Goal: Transaction & Acquisition: Subscribe to service/newsletter

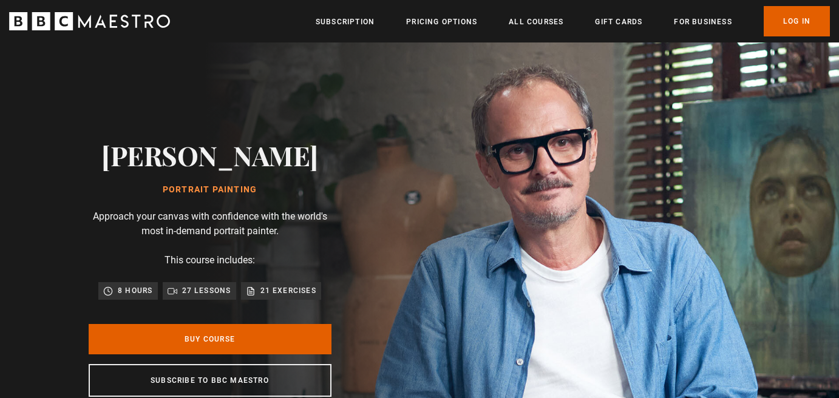
click at [37, 101] on div "[PERSON_NAME] Portrait Painting Approach your canvas with confidence with the w…" at bounding box center [210, 268] width 389 height 452
click at [436, 20] on link "Pricing Options" at bounding box center [441, 22] width 71 height 12
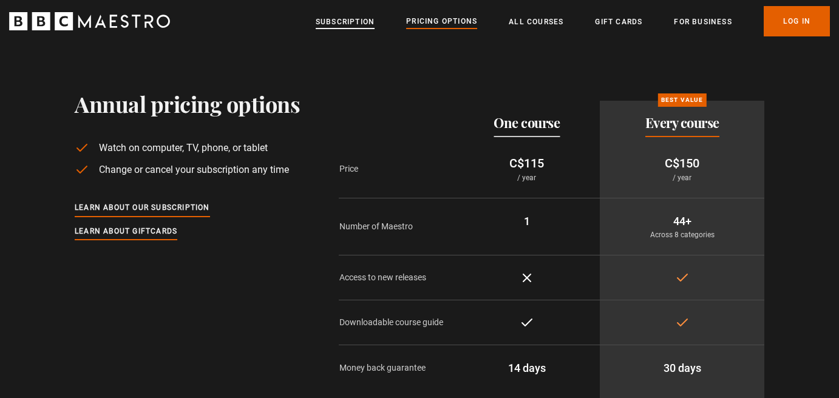
click at [361, 18] on link "Subscription" at bounding box center [345, 22] width 59 height 12
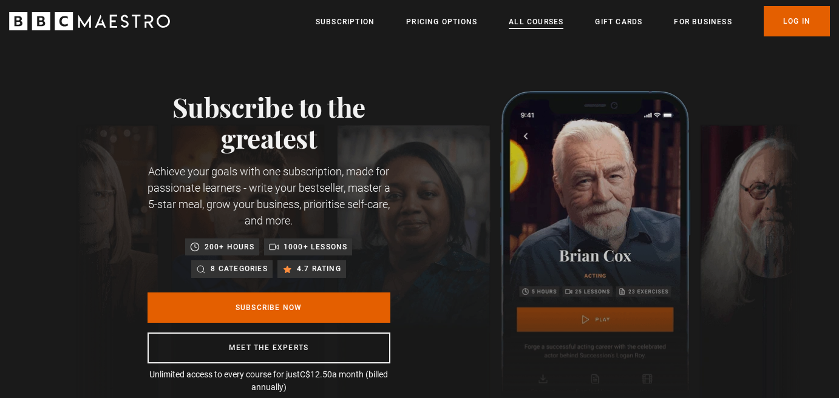
click at [529, 19] on link "All Courses" at bounding box center [536, 22] width 55 height 12
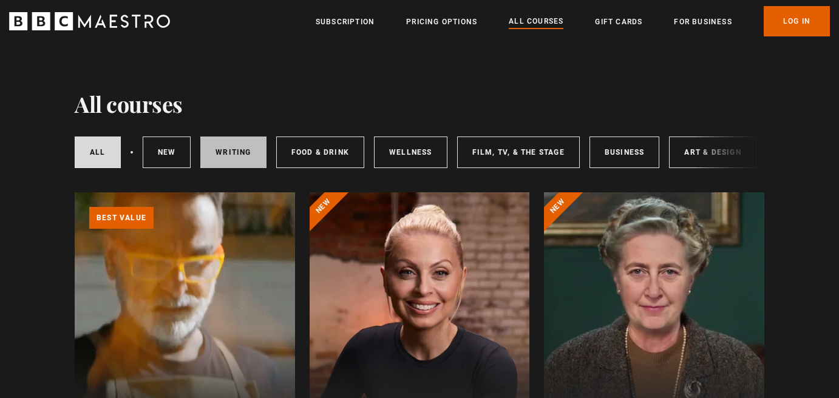
click at [239, 148] on link "Writing" at bounding box center [233, 153] width 66 height 32
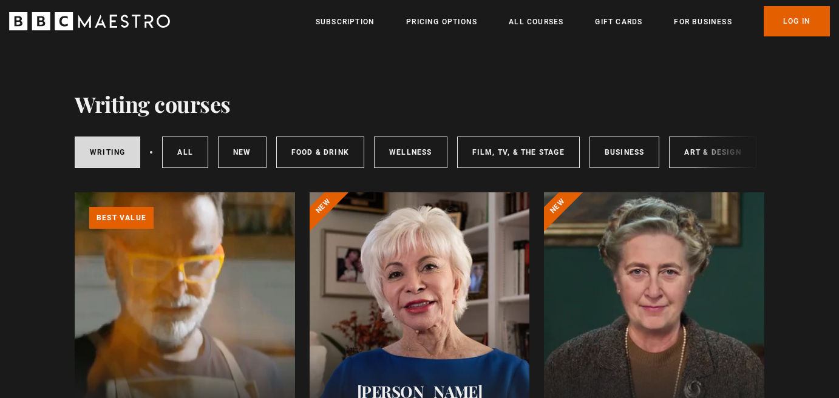
click at [384, 285] on div at bounding box center [420, 337] width 220 height 291
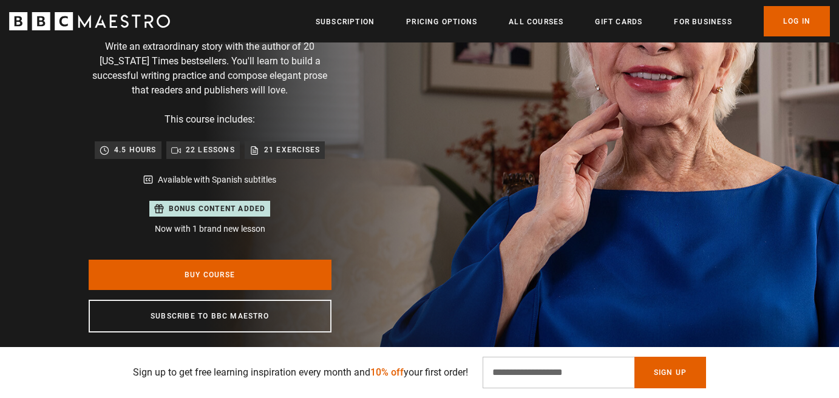
scroll to position [0, 159]
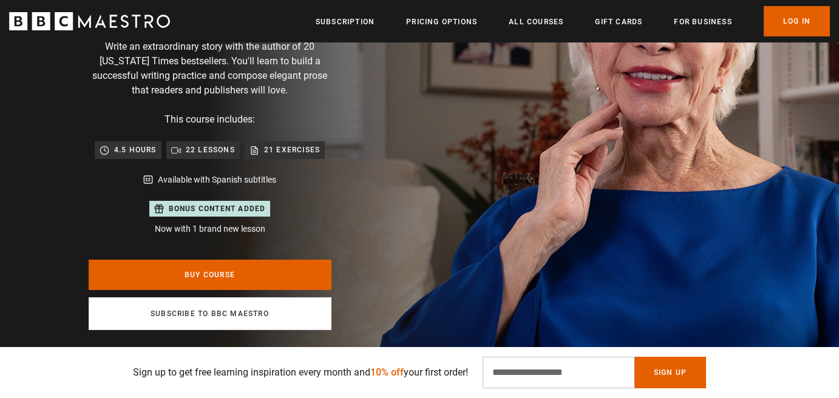
click at [269, 316] on link "Subscribe to BBC Maestro" at bounding box center [210, 313] width 243 height 33
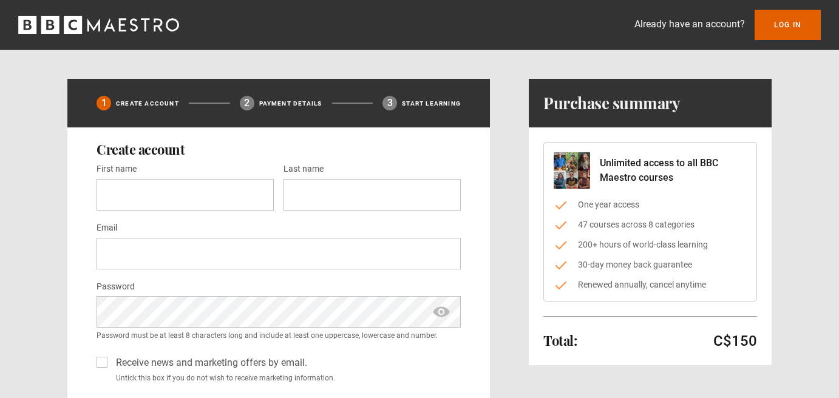
click at [513, 219] on div "1 Create Account 2 Payment details 3 Start learning Create account First name *…" at bounding box center [419, 319] width 704 height 480
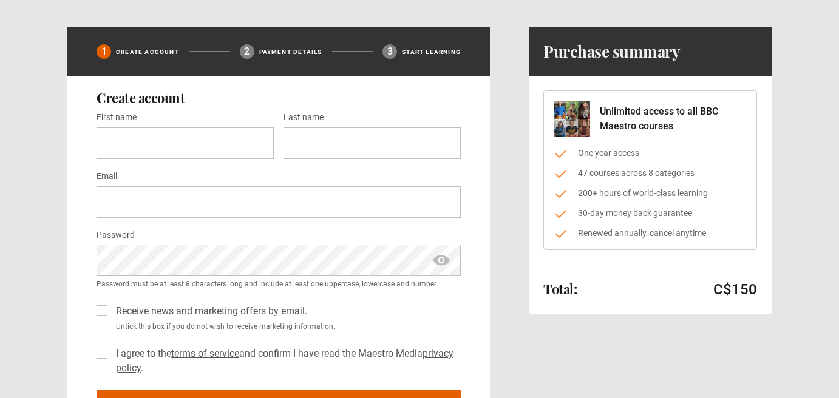
scroll to position [49, 0]
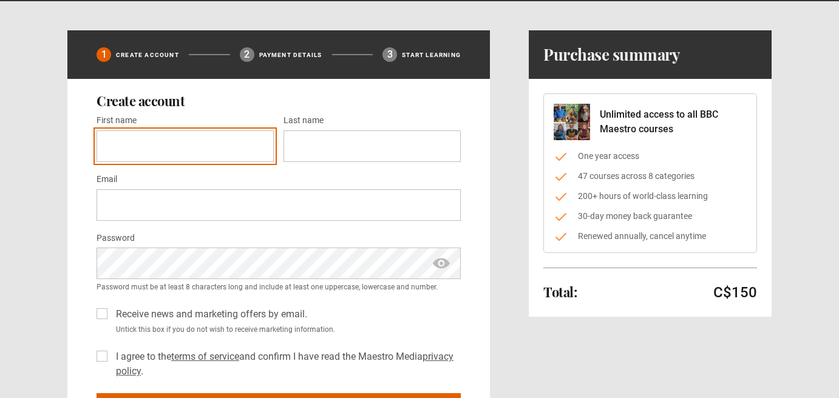
click at [222, 151] on input "First name *" at bounding box center [185, 147] width 177 height 32
type input "*****"
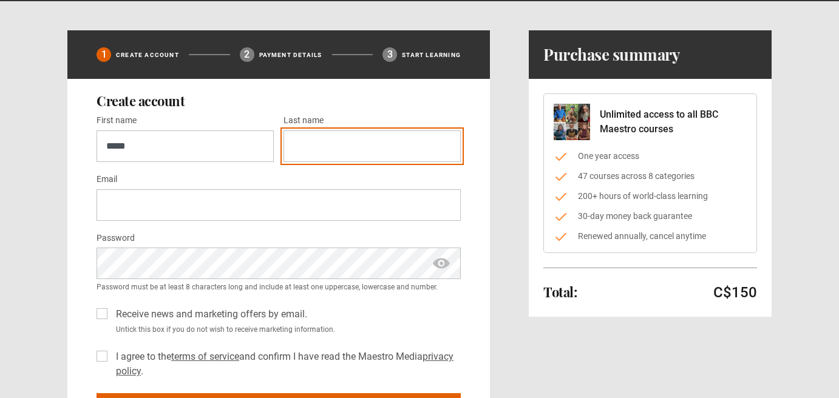
type input "********"
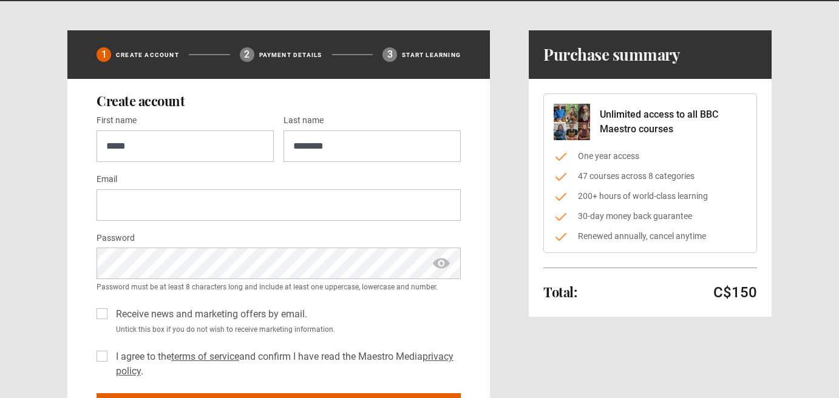
type input "**********"
click at [111, 355] on label "I agree to the terms of service and confirm I have read the Maestro Media priva…" at bounding box center [286, 364] width 350 height 29
click at [81, 347] on div "**********" at bounding box center [278, 258] width 423 height 359
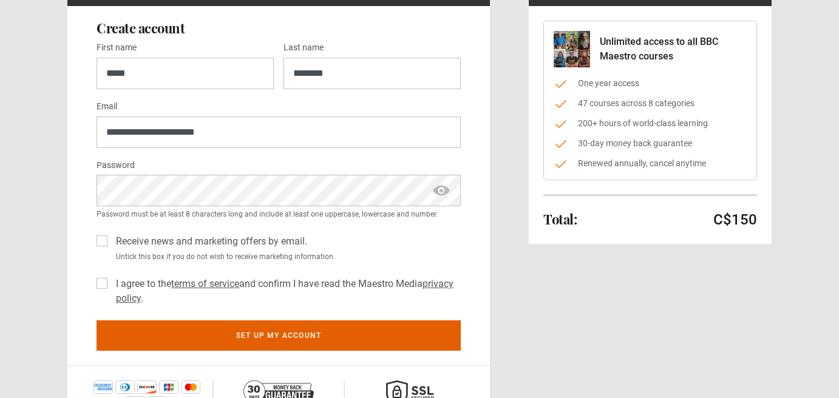
scroll to position [146, 0]
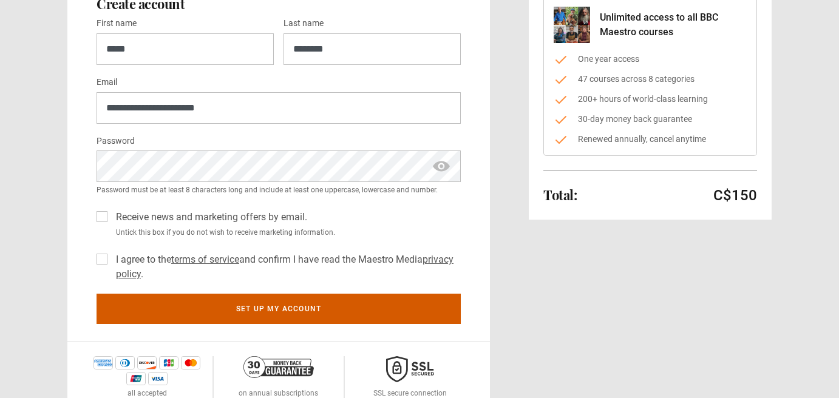
click at [223, 302] on button "Set up my account" at bounding box center [279, 309] width 364 height 30
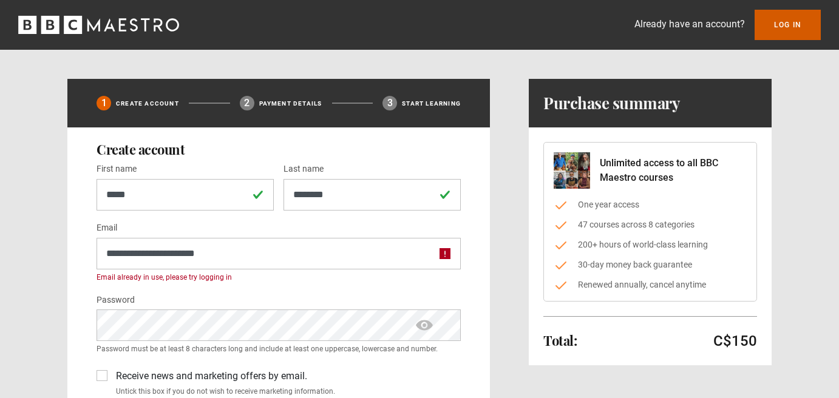
click at [795, 24] on link "Log In" at bounding box center [788, 25] width 66 height 30
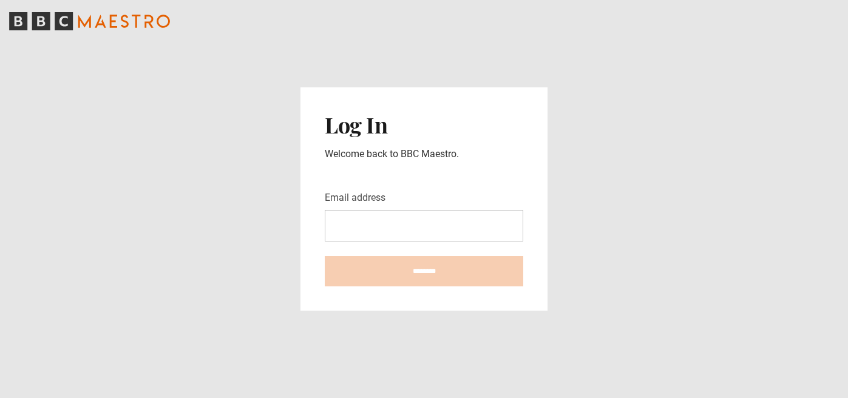
click at [470, 229] on input "Email address" at bounding box center [424, 226] width 199 height 32
type input "**********"
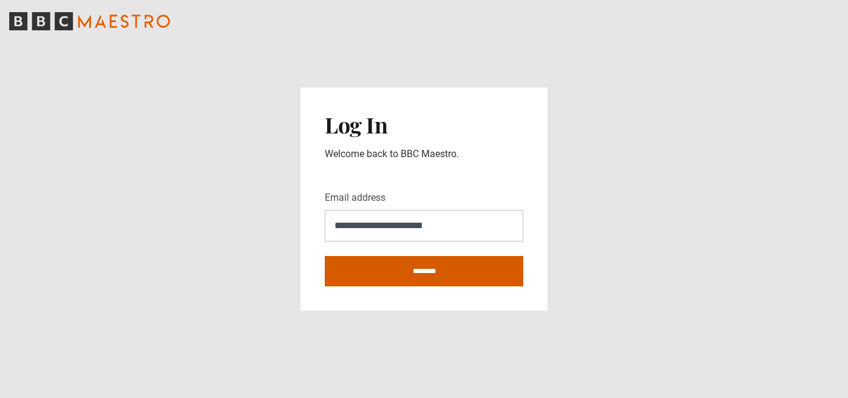
click at [451, 270] on input "********" at bounding box center [424, 271] width 199 height 30
type input "**********"
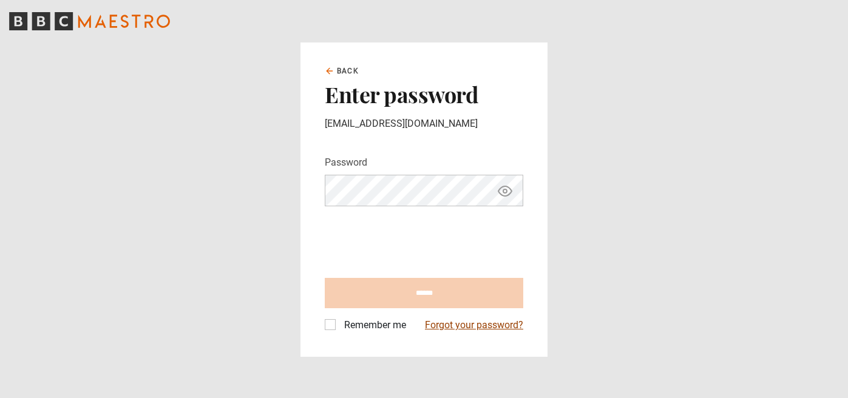
click at [454, 324] on link "Forgot your password?" at bounding box center [474, 325] width 98 height 15
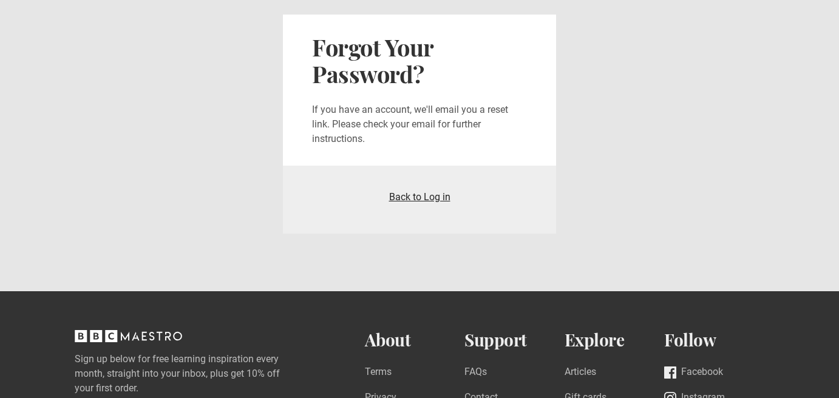
click at [409, 196] on link "Back to Log in" at bounding box center [419, 197] width 61 height 12
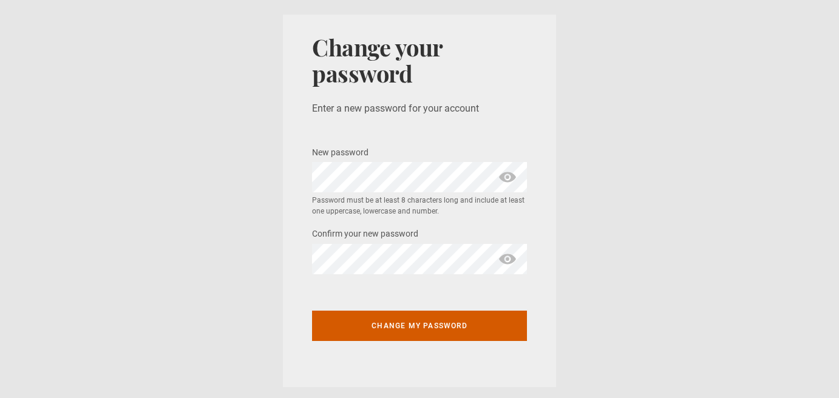
click at [397, 322] on button "Change my password" at bounding box center [419, 326] width 215 height 30
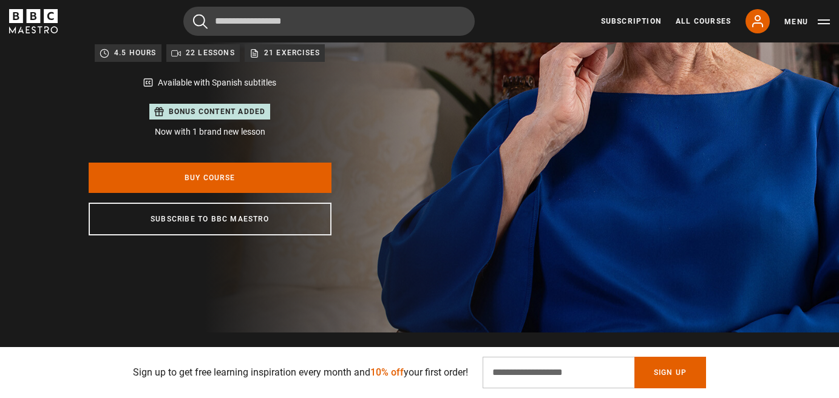
scroll to position [0, 159]
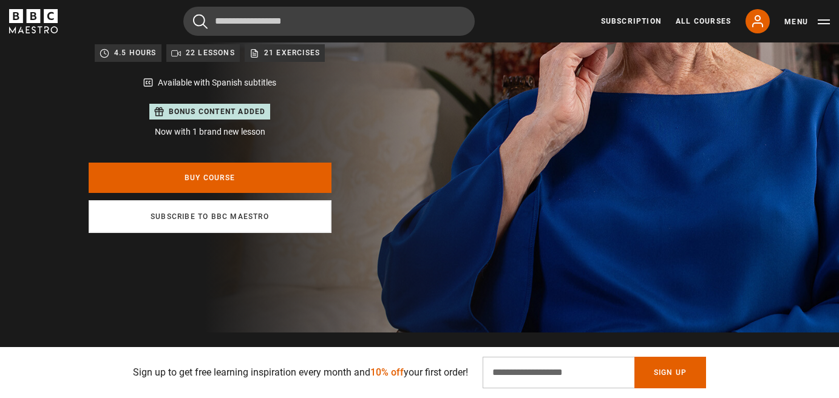
click at [269, 214] on link "Subscribe to BBC Maestro" at bounding box center [210, 216] width 243 height 33
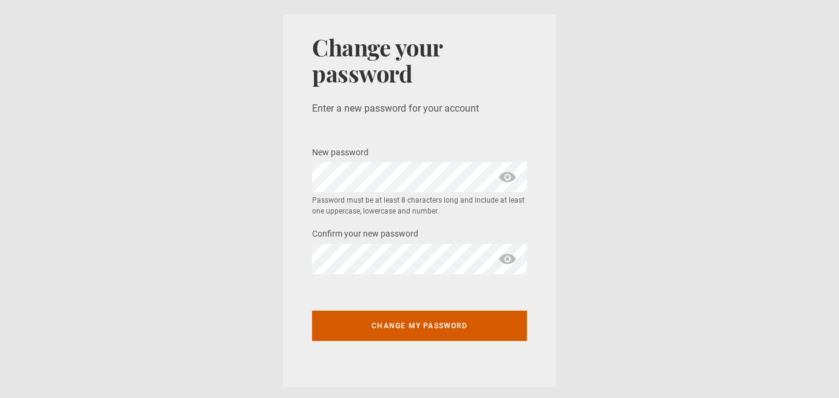
click at [388, 327] on button "Change my password" at bounding box center [419, 326] width 215 height 30
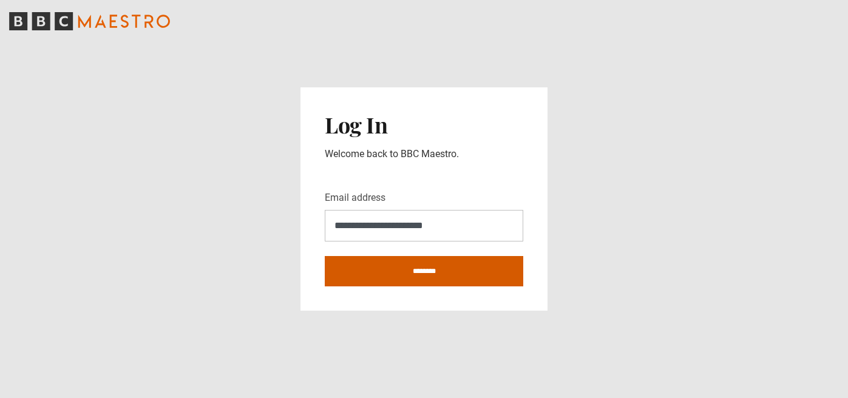
click at [422, 269] on input "********" at bounding box center [424, 271] width 199 height 30
type input "**********"
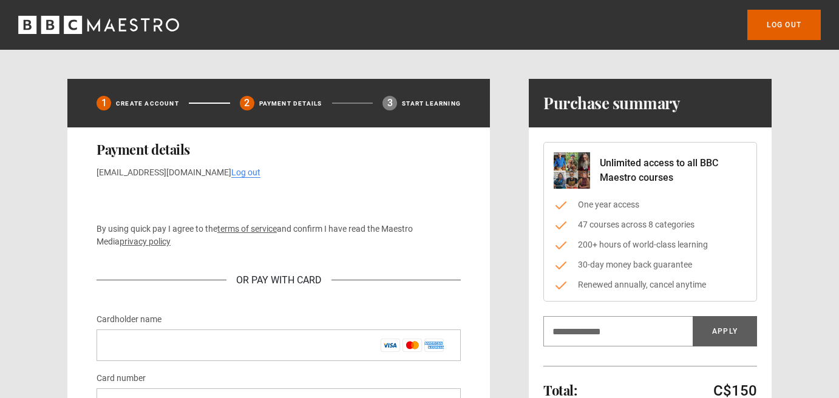
click at [503, 208] on div "1 Create Account 2 Payment details 3 Start learning Payment details [EMAIL_ADDR…" at bounding box center [419, 352] width 704 height 547
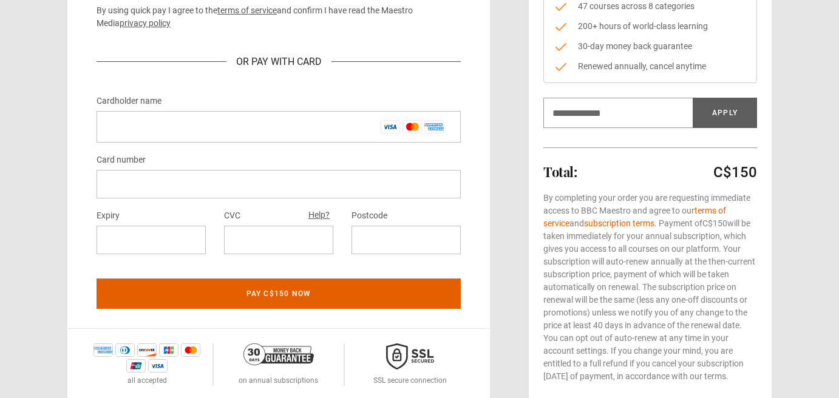
scroll to position [194, 0]
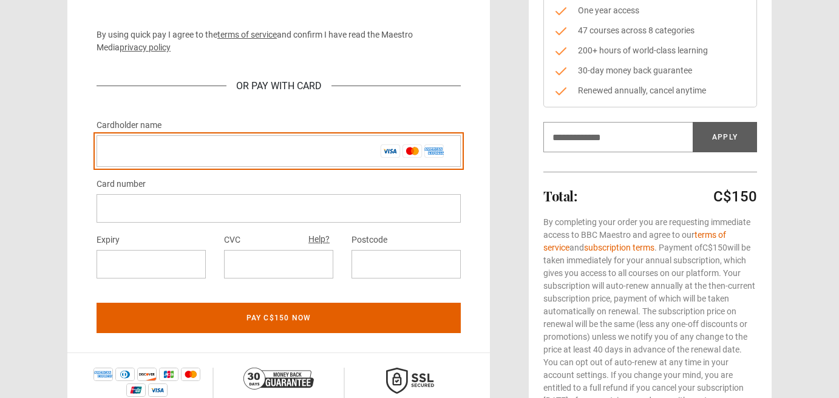
click at [288, 156] on input "Cardholder name *" at bounding box center [279, 151] width 364 height 32
type input "**********"
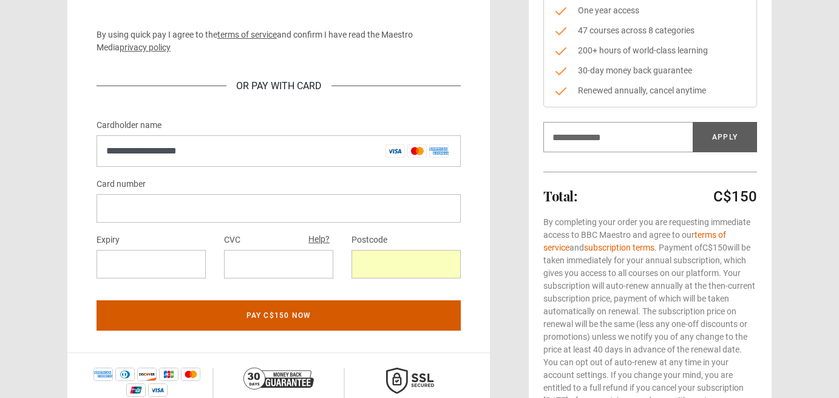
click at [357, 314] on button "Pay C$150 now" at bounding box center [279, 316] width 364 height 30
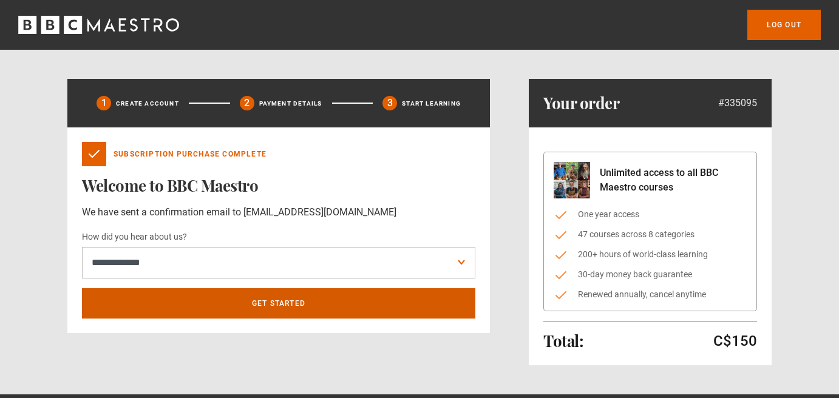
click at [412, 304] on link "Get Started" at bounding box center [278, 303] width 393 height 30
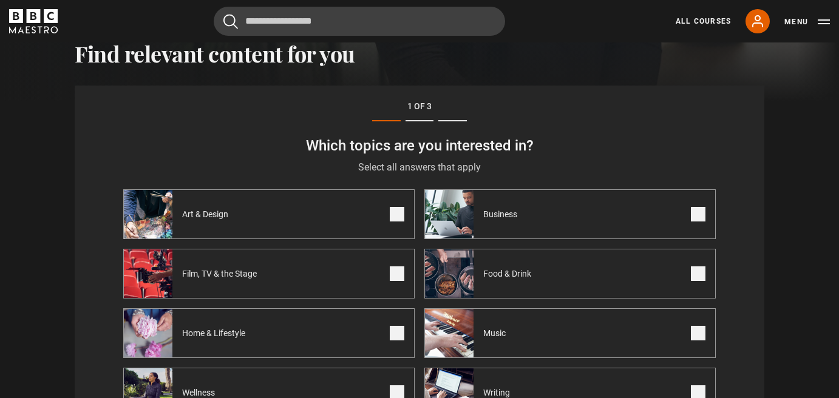
click at [395, 214] on span at bounding box center [397, 214] width 15 height 15
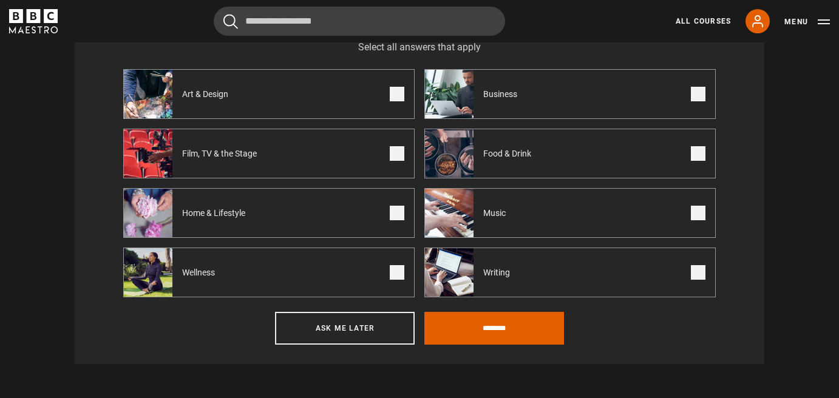
scroll to position [534, 0]
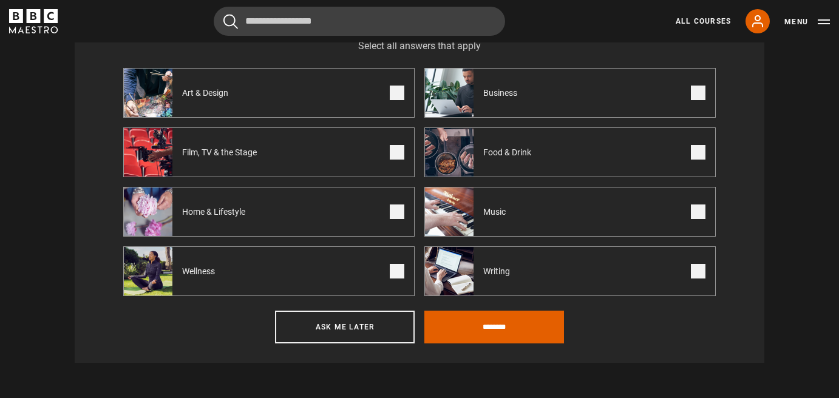
click at [696, 273] on span at bounding box center [698, 271] width 15 height 15
click at [396, 215] on span at bounding box center [397, 212] width 15 height 15
click at [396, 275] on span at bounding box center [397, 271] width 15 height 15
click at [701, 217] on span at bounding box center [698, 212] width 15 height 15
click at [492, 332] on input "********" at bounding box center [494, 327] width 140 height 33
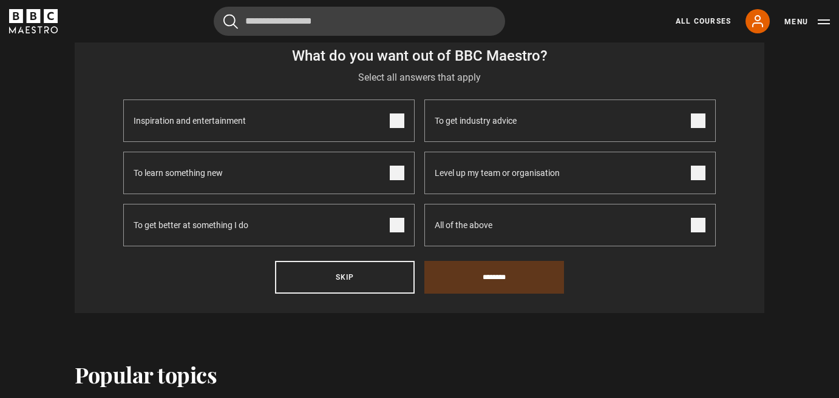
scroll to position [413, 0]
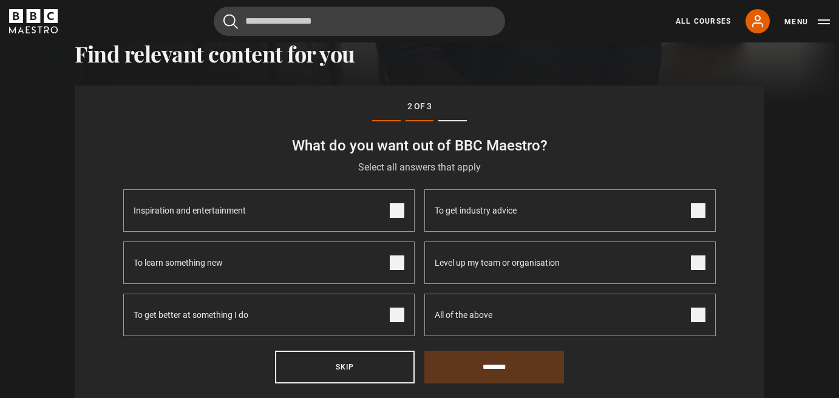
click at [396, 214] on span at bounding box center [397, 210] width 15 height 15
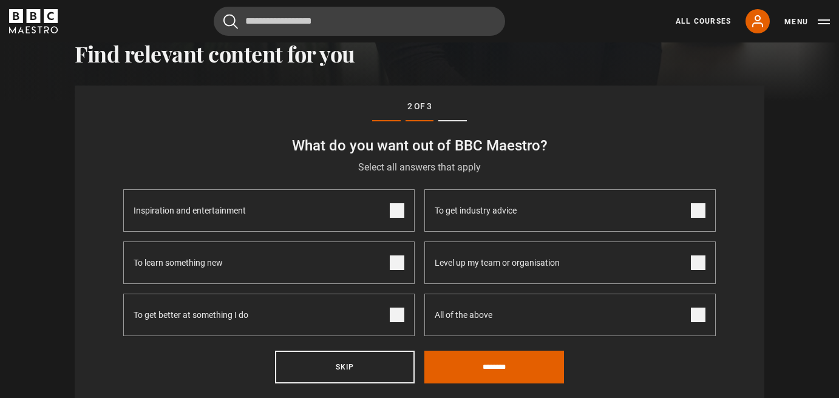
click at [393, 319] on span at bounding box center [397, 315] width 15 height 15
click at [698, 213] on span at bounding box center [698, 210] width 15 height 15
click at [399, 265] on span at bounding box center [397, 263] width 15 height 15
click at [483, 372] on input "********" at bounding box center [494, 367] width 140 height 33
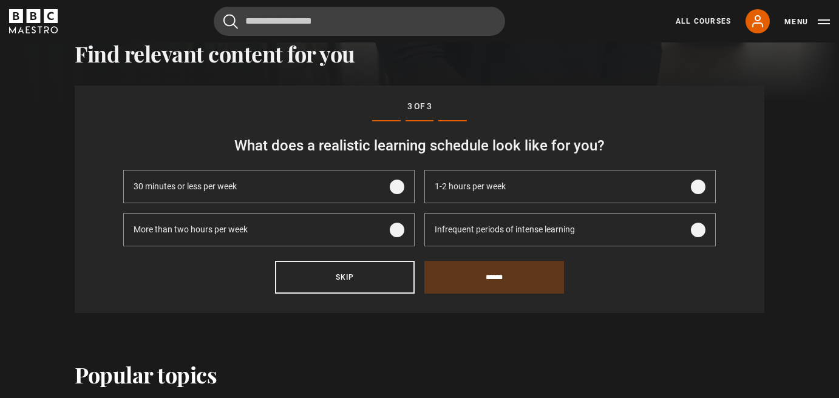
click at [396, 233] on span at bounding box center [397, 230] width 15 height 15
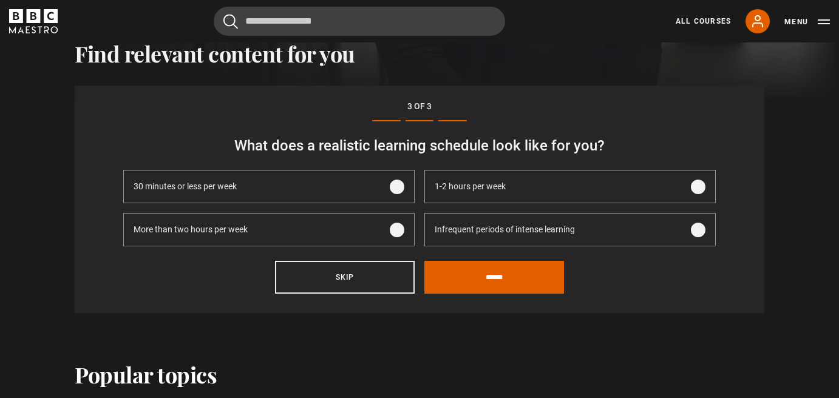
click at [697, 234] on span at bounding box center [698, 230] width 15 height 15
click at [506, 282] on input "******" at bounding box center [494, 277] width 140 height 33
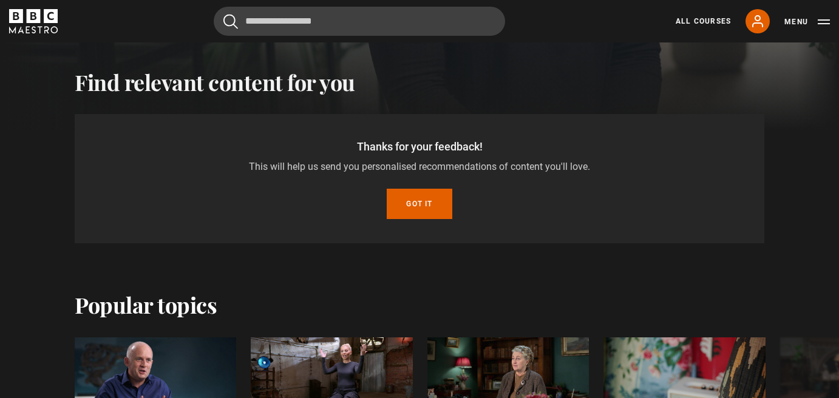
scroll to position [368, 0]
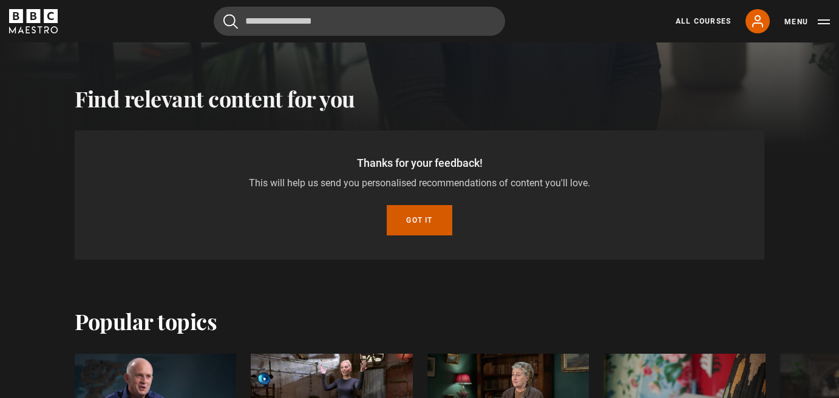
click at [419, 223] on button "Got it" at bounding box center [419, 220] width 65 height 30
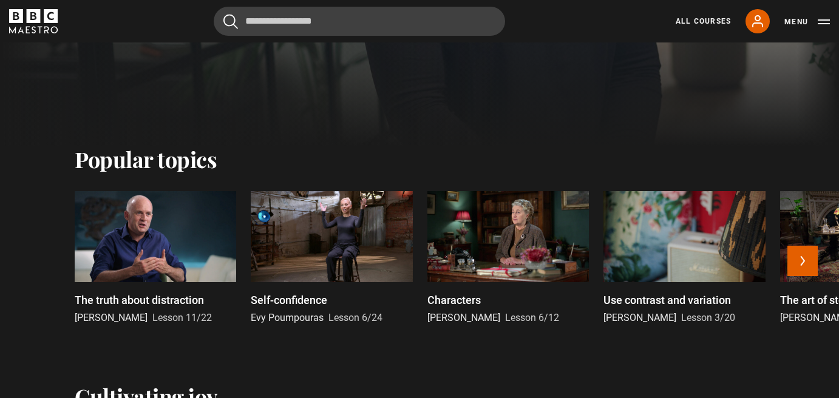
click at [467, 252] on div at bounding box center [507, 236] width 161 height 91
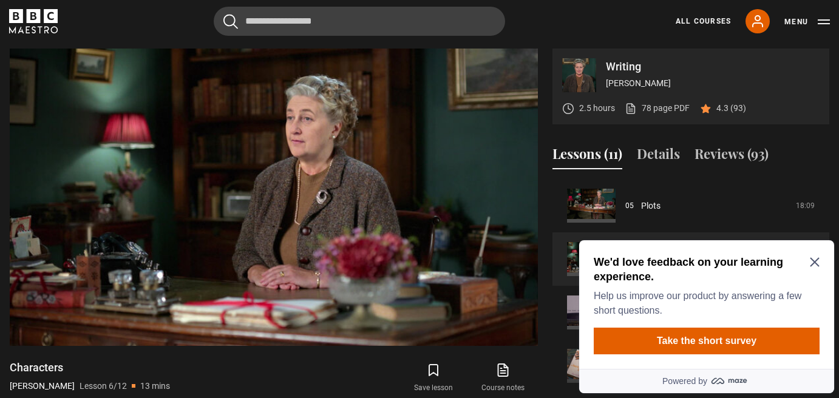
click at [812, 262] on icon "Close Maze Prompt" at bounding box center [815, 262] width 10 height 10
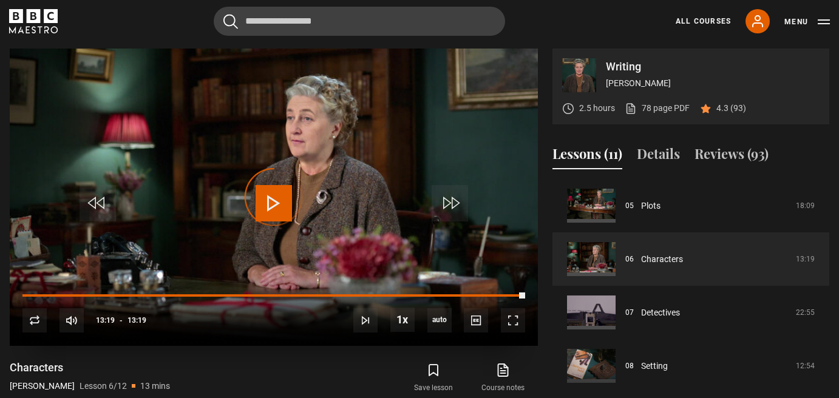
click at [274, 282] on div "10s Skip Back 10 seconds Play 10s Skip Forward 10 seconds Loaded : 100.00% 13:1…" at bounding box center [274, 312] width 528 height 67
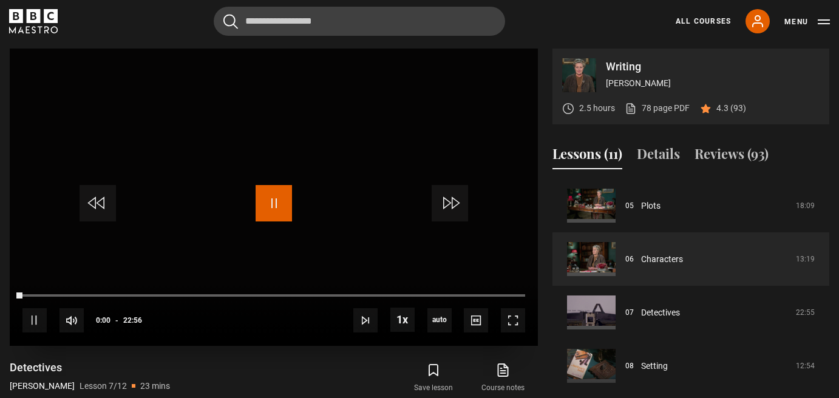
click at [276, 198] on span "Video Player" at bounding box center [274, 203] width 36 height 36
click at [275, 200] on span "Video Player" at bounding box center [274, 203] width 36 height 36
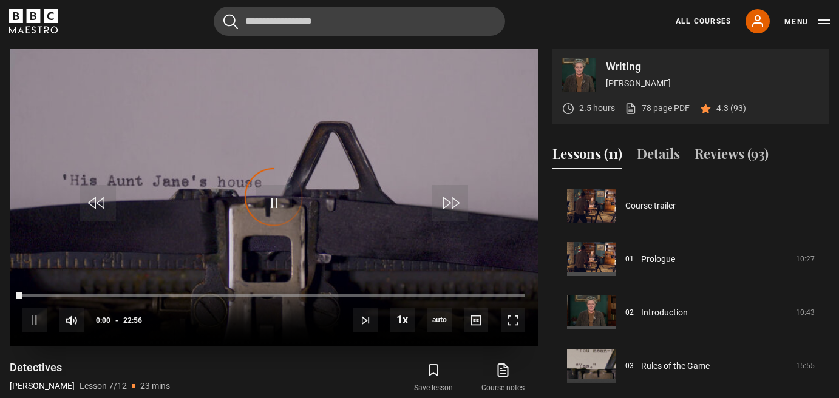
scroll to position [321, 0]
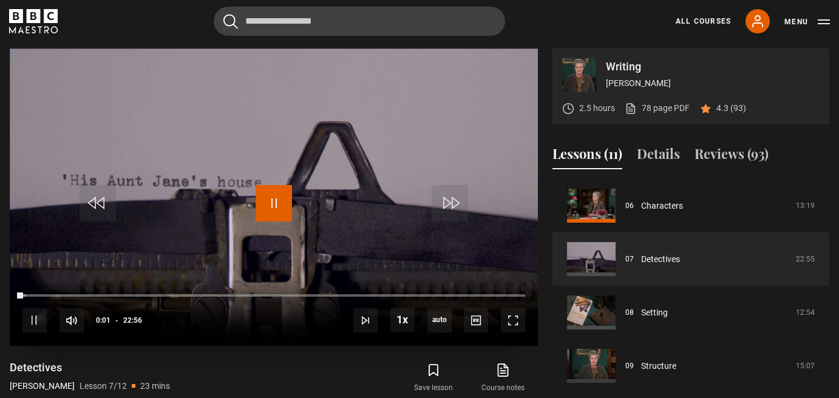
click at [271, 205] on span "Video Player" at bounding box center [274, 203] width 36 height 36
click at [693, 19] on link "All Courses" at bounding box center [703, 21] width 55 height 11
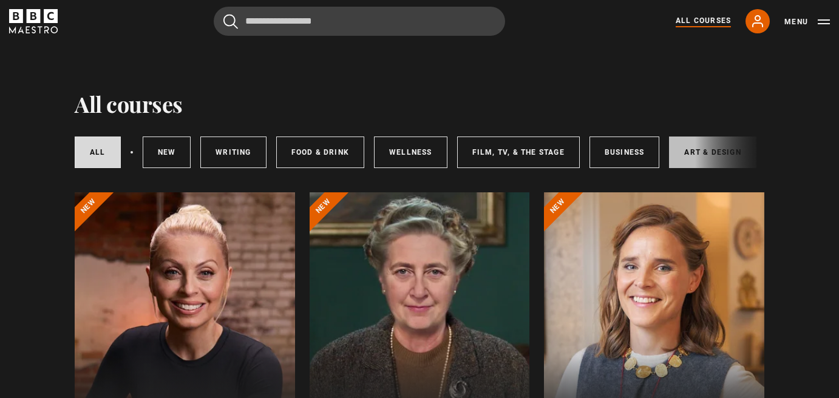
click at [690, 146] on link "Art & Design" at bounding box center [712, 153] width 87 height 32
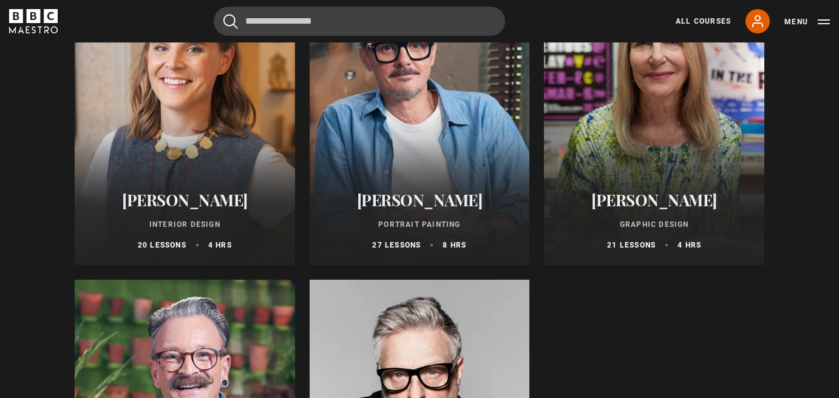
scroll to position [243, 0]
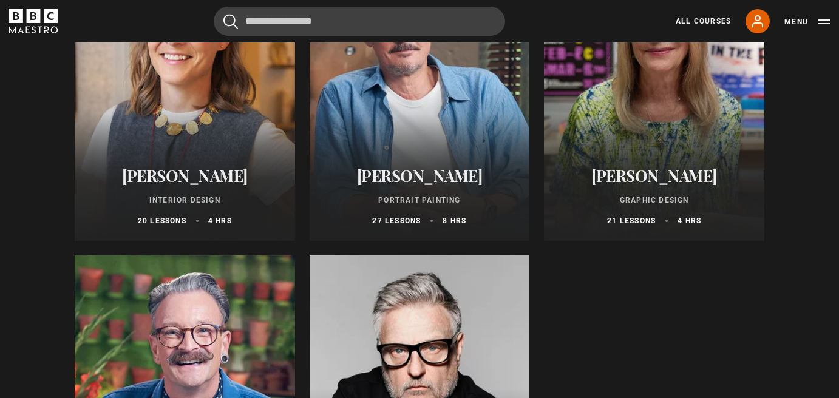
click at [401, 117] on div at bounding box center [420, 95] width 220 height 291
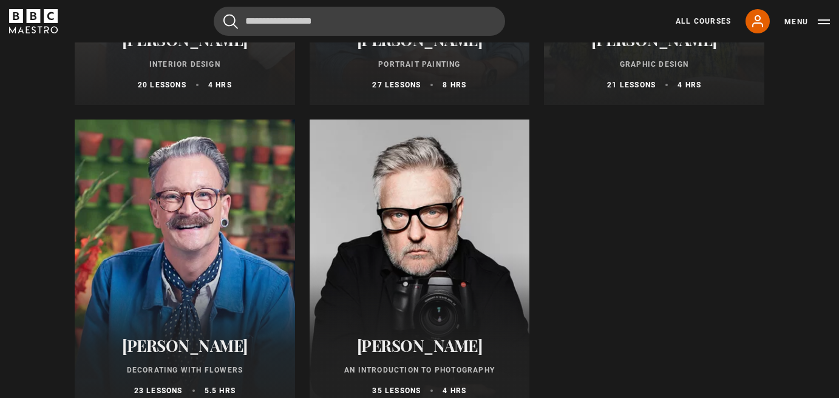
scroll to position [389, 0]
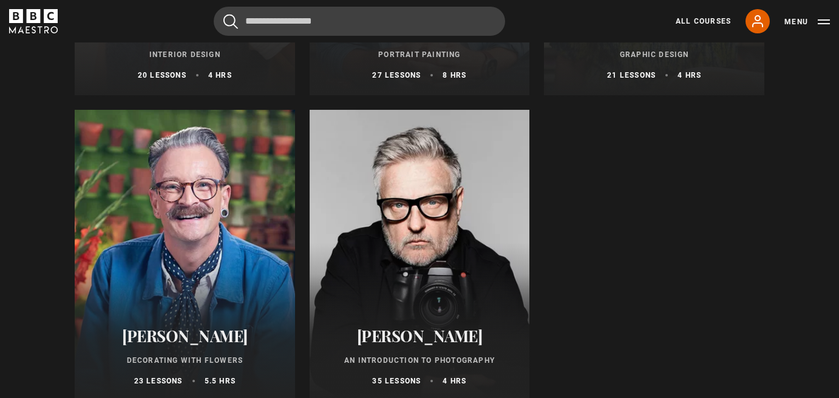
click at [194, 223] on div at bounding box center [185, 255] width 220 height 291
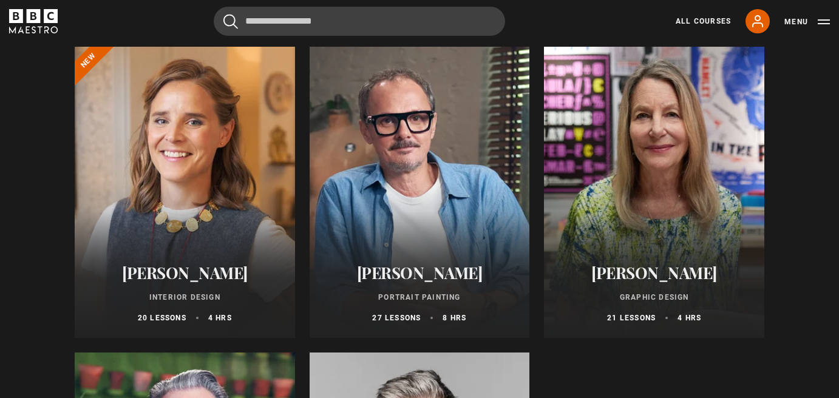
scroll to position [121, 0]
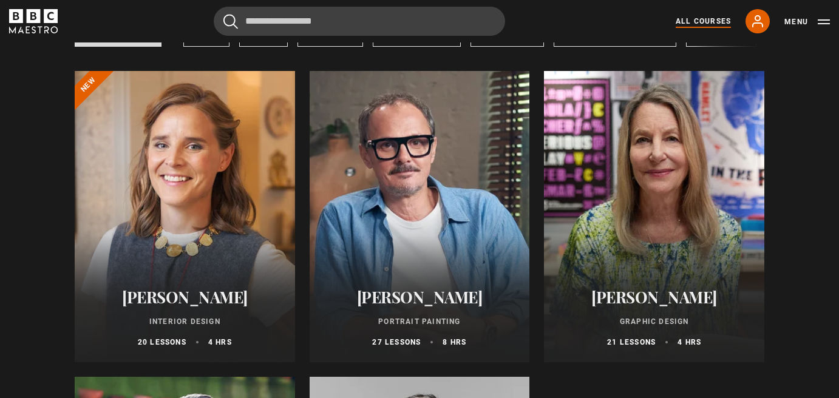
click at [693, 18] on link "All Courses" at bounding box center [703, 21] width 55 height 11
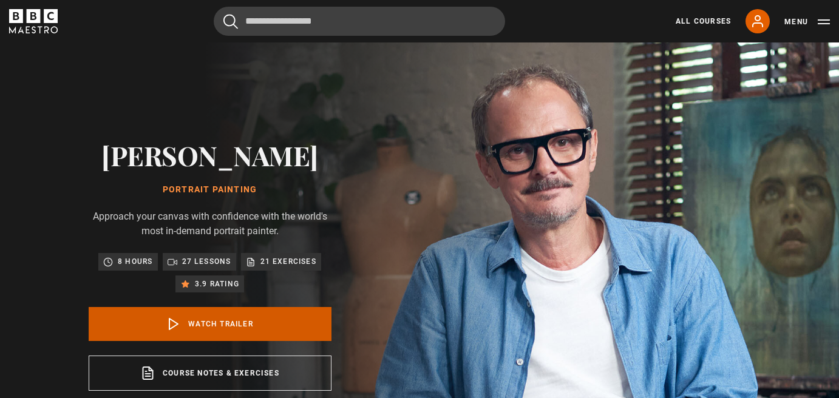
click at [220, 319] on link "Watch Trailer" at bounding box center [210, 324] width 243 height 34
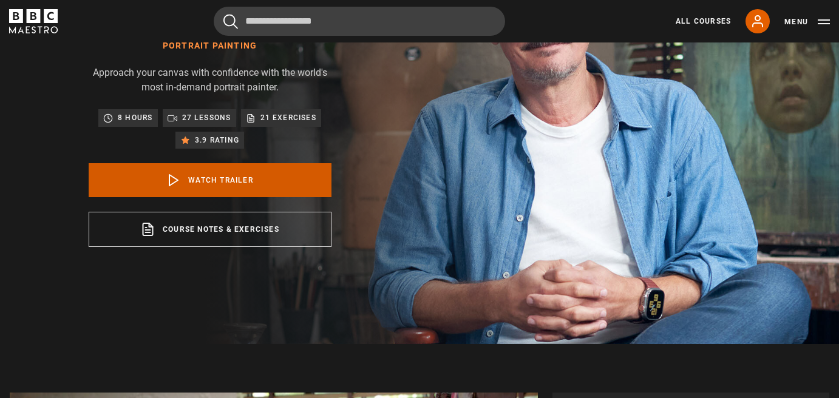
scroll to position [454, 0]
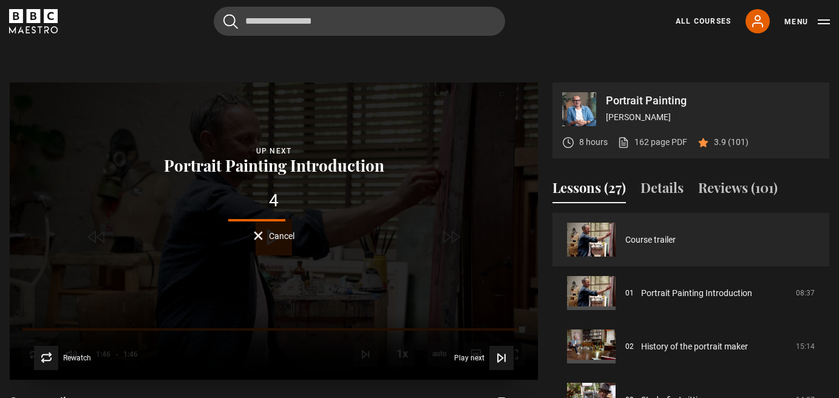
click at [269, 234] on span "Cancel" at bounding box center [281, 236] width 25 height 8
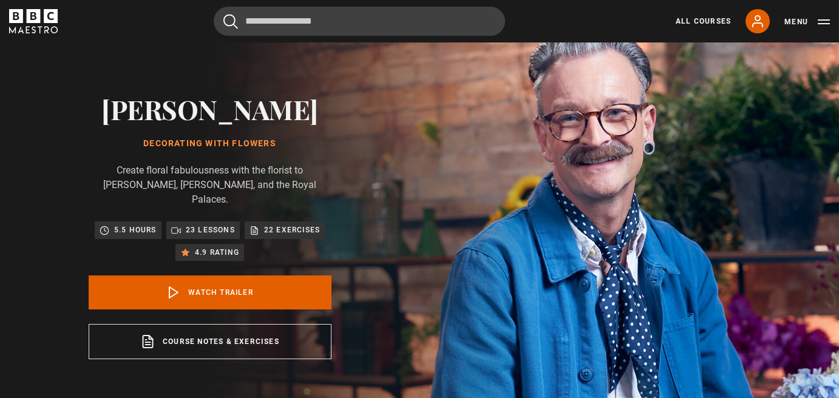
scroll to position [49, 0]
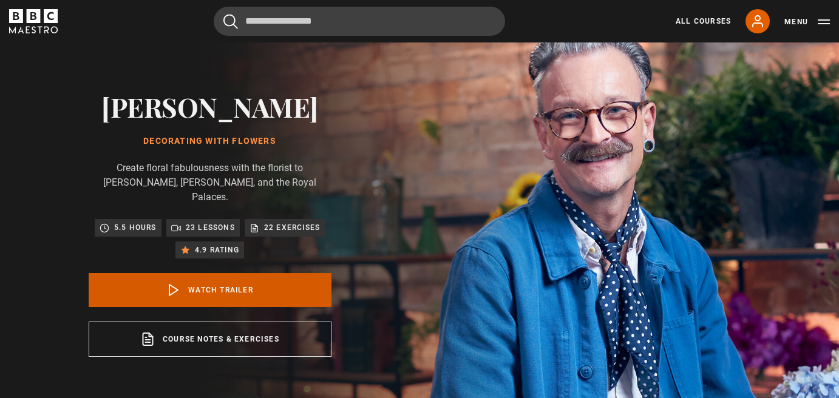
click at [226, 273] on link "Watch Trailer" at bounding box center [210, 290] width 243 height 34
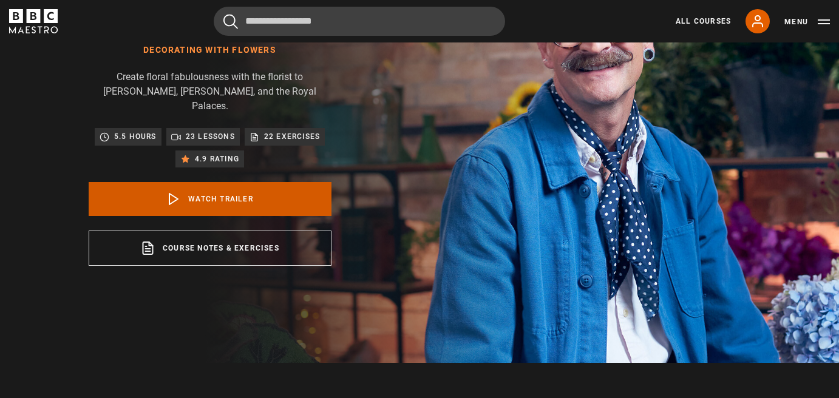
scroll to position [452, 0]
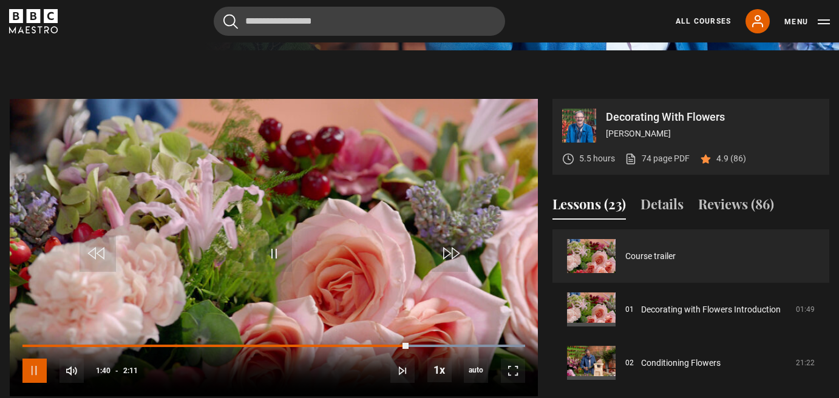
click at [35, 359] on span "Video Player" at bounding box center [34, 371] width 24 height 24
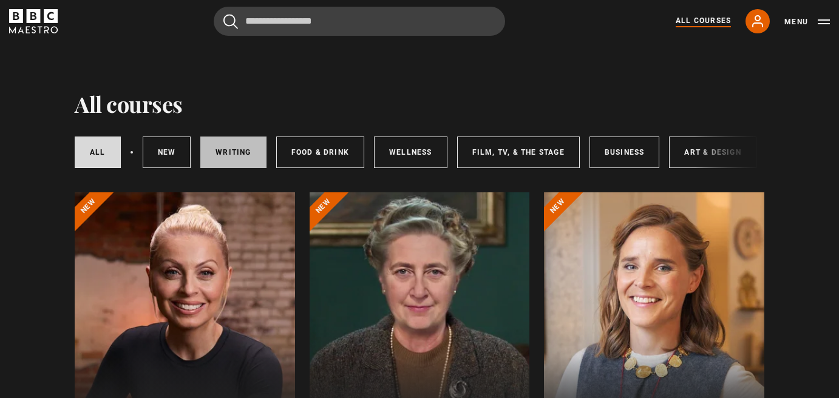
click at [229, 146] on link "Writing" at bounding box center [233, 153] width 66 height 32
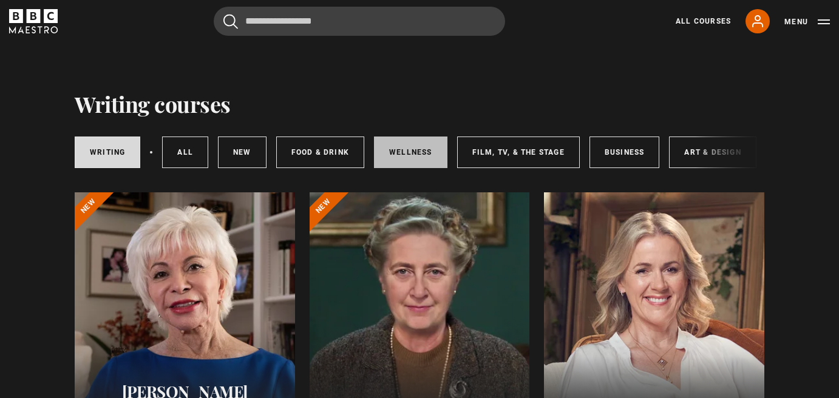
click at [409, 152] on link "Wellness" at bounding box center [410, 153] width 73 height 32
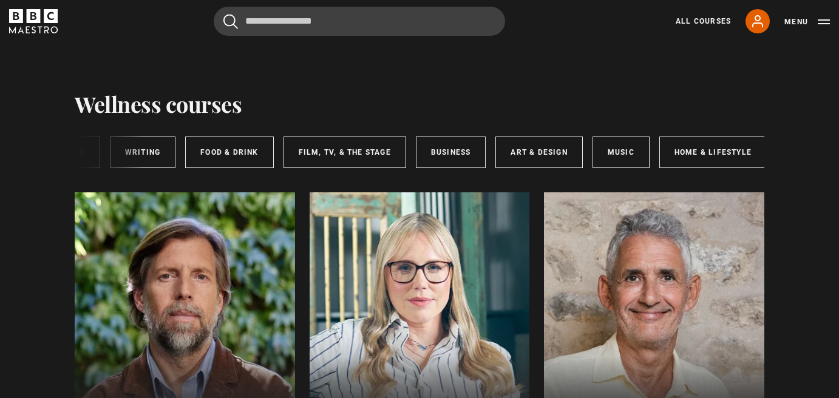
scroll to position [0, 181]
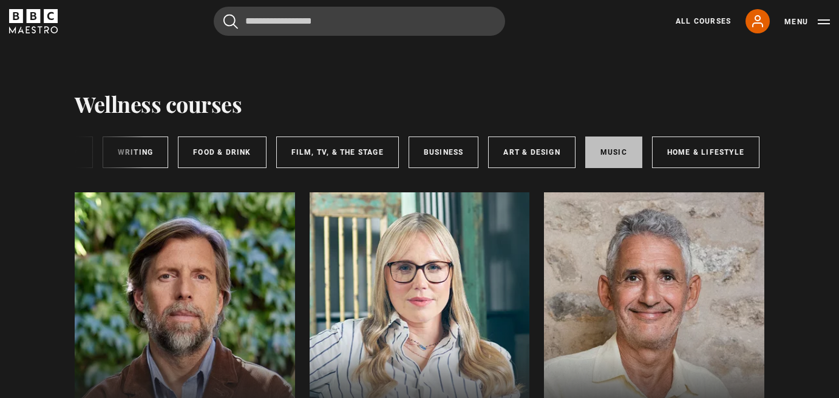
click at [607, 142] on link "Music" at bounding box center [613, 153] width 57 height 32
click at [727, 18] on link "All Courses" at bounding box center [703, 21] width 55 height 11
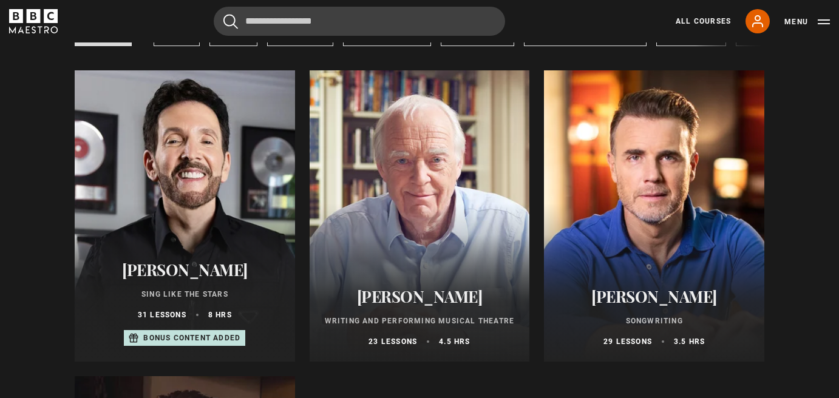
scroll to position [121, 0]
click at [667, 176] on div at bounding box center [654, 216] width 220 height 291
click at [42, 147] on div "Music courses Music All courses New courses Writing Food & Drink Wellness Film,…" at bounding box center [420, 348] width 782 height 854
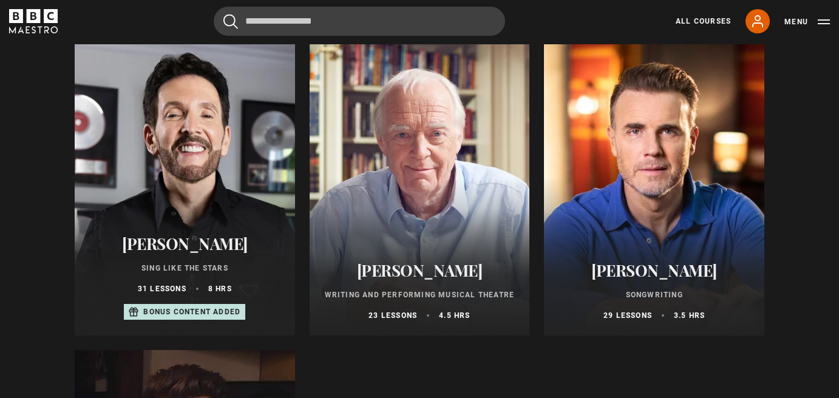
scroll to position [146, 0]
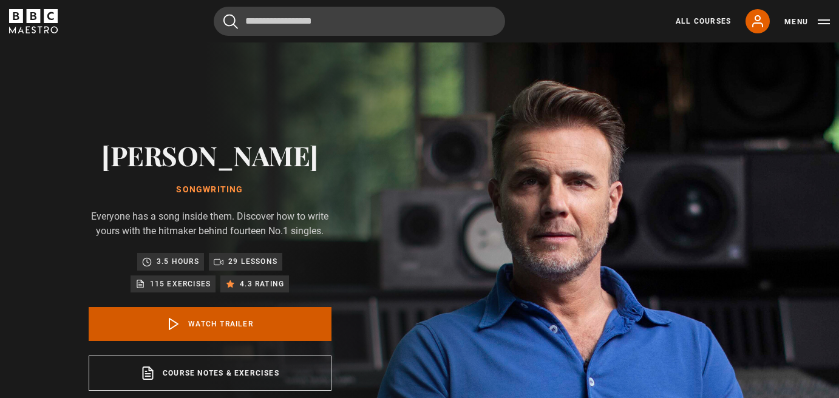
click at [288, 317] on link "Watch Trailer" at bounding box center [210, 324] width 243 height 34
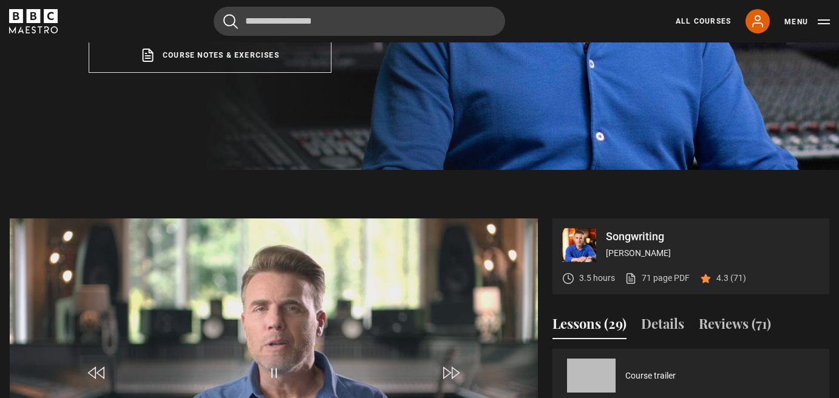
scroll to position [455, 0]
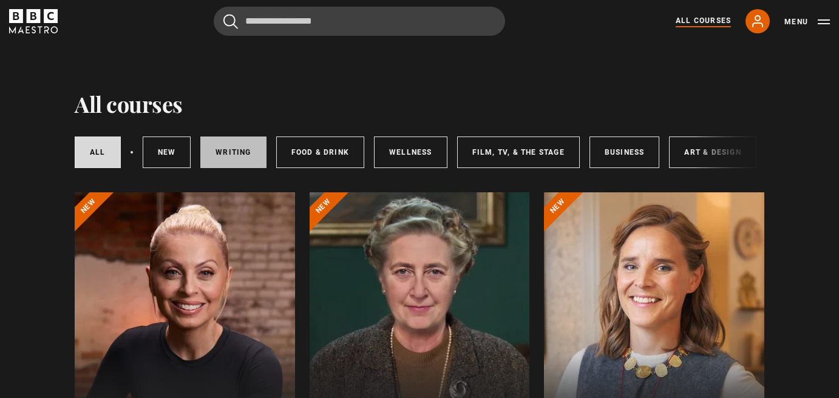
click at [234, 149] on link "Writing" at bounding box center [233, 153] width 66 height 32
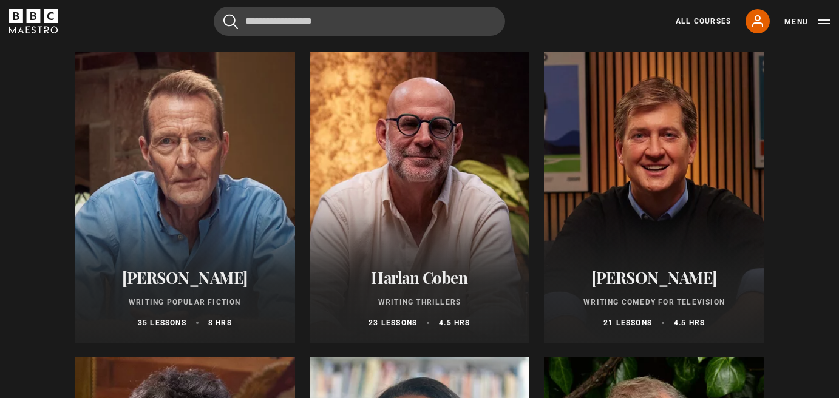
scroll to position [777, 0]
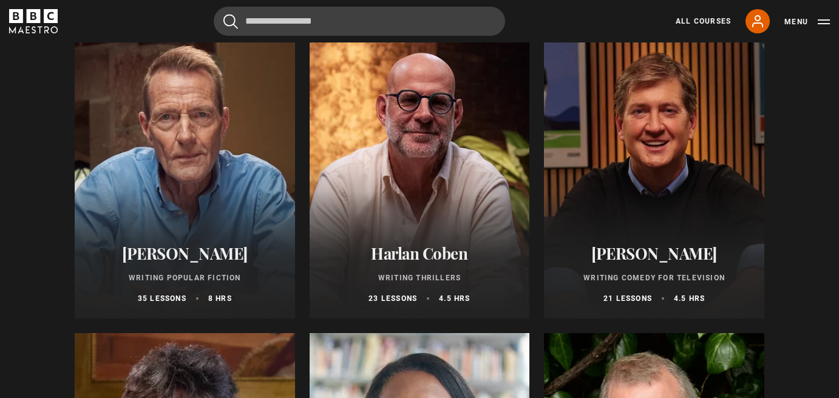
click at [669, 135] on div at bounding box center [654, 172] width 220 height 291
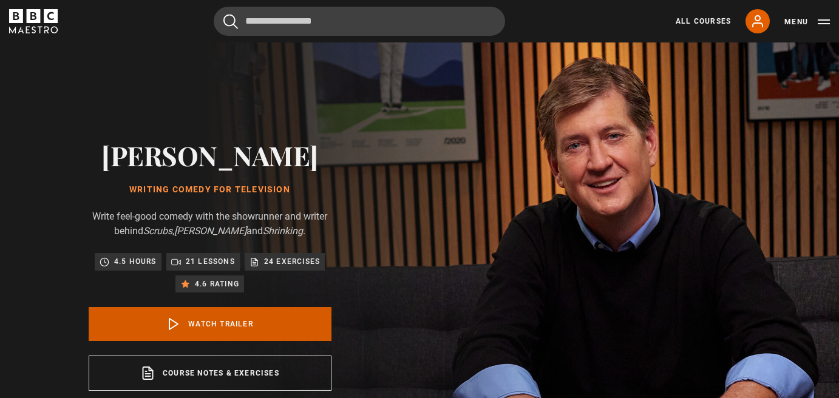
click at [223, 322] on link "Watch Trailer" at bounding box center [210, 324] width 243 height 34
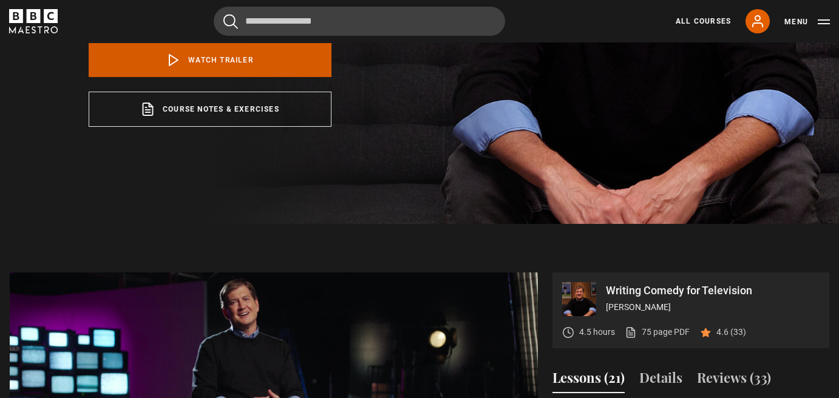
scroll to position [455, 0]
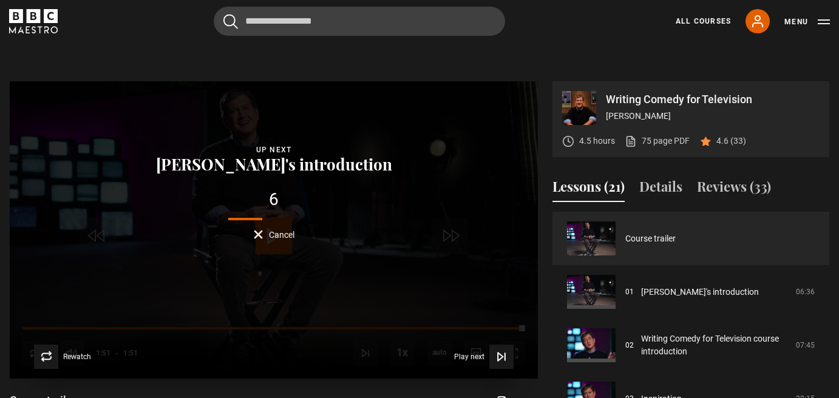
click at [264, 229] on div "6 Cancel" at bounding box center [273, 215] width 243 height 48
click at [264, 232] on button "Cancel" at bounding box center [274, 234] width 41 height 9
